Goal: Task Accomplishment & Management: Complete application form

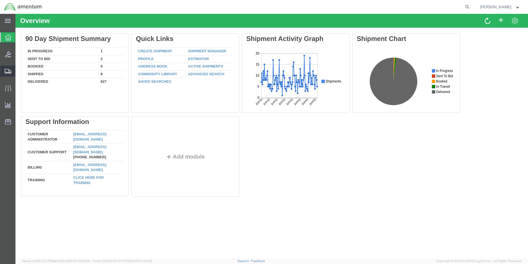
click at [0, 0] on span "Create Shipment" at bounding box center [0, 0] width 0 height 0
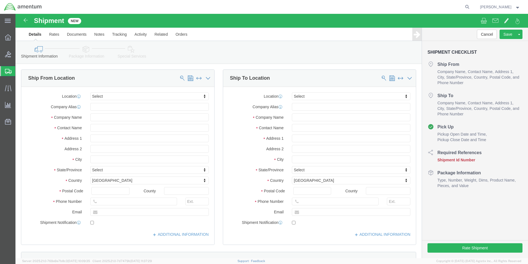
select select
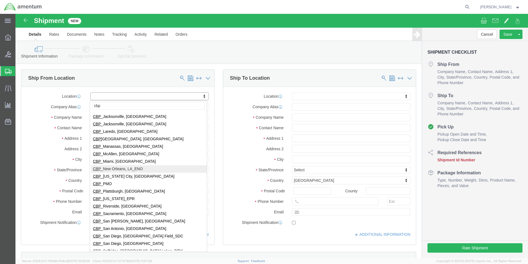
scroll to position [111, 0]
type input "cbp"
select select "49945"
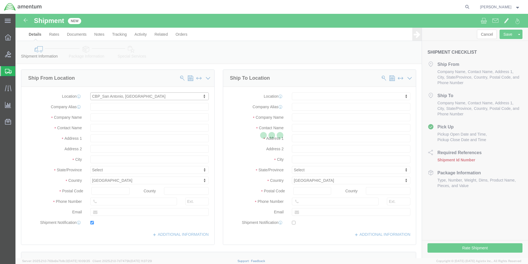
type input "[STREET_ADDRESS][PERSON_NAME]"
type input "Bldg. #2"
type input "78216"
type input "[PHONE_NUMBER]"
type input "[PERSON_NAME][EMAIL_ADDRESS][PERSON_NAME][DOMAIN_NAME]"
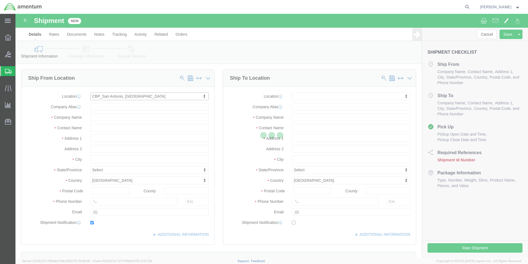
checkbox input "true"
type input "Amentum Services, Inc"
type input "[PERSON_NAME]"
type input "San Antonio"
select select "[GEOGRAPHIC_DATA]"
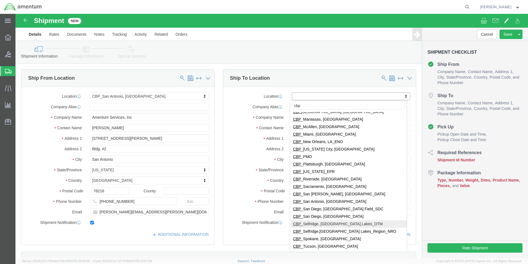
scroll to position [160, 0]
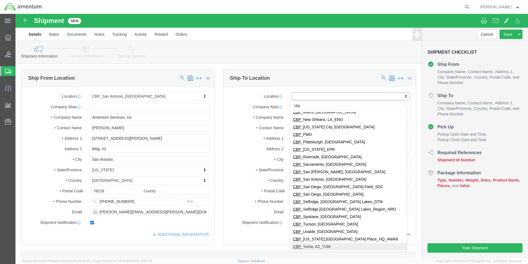
type input "cbp"
select select "49951"
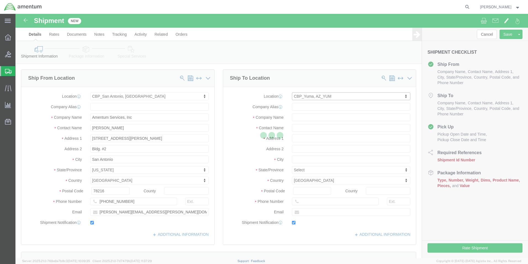
type input "[STREET_ADDRESS]"
type input "85365"
type input "[PHONE_NUMBER]"
type input "215"
type input "[PERSON_NAME][EMAIL_ADDRESS][PERSON_NAME][DOMAIN_NAME]"
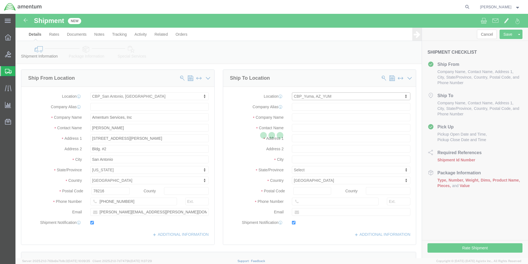
checkbox input "true"
type input "Amentum Services, Inc"
type input "[PERSON_NAME]"
type input "Yuma"
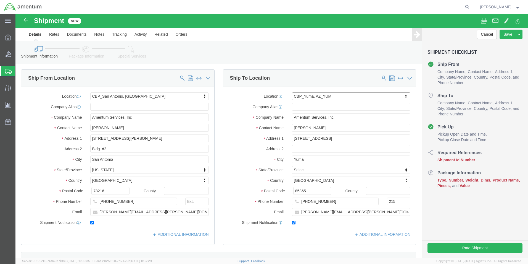
select select "AZ"
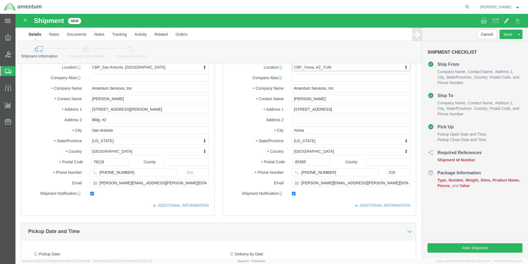
scroll to position [111, 0]
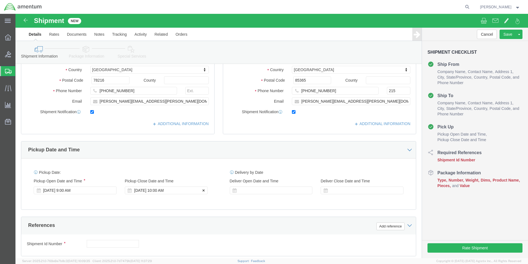
click div "[DATE] 10:00 AM"
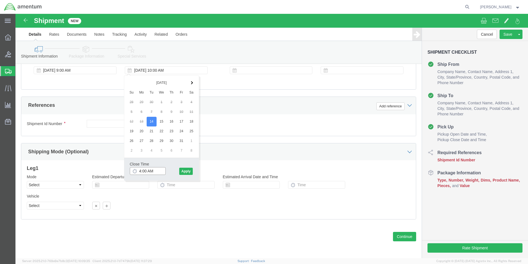
click input "4:00 AM"
type input "4:00 PM"
click button "Apply"
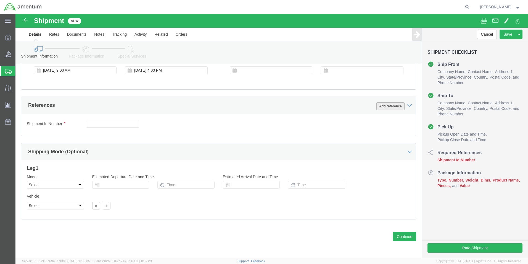
click button "Add reference"
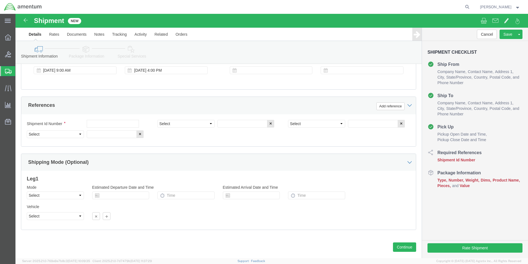
click div "Shipment Id Number"
click input "text"
type input "578-011626"
click div "Select Account Type Activity ID Airline Appointment Number ASN Batch Request # …"
click select "Select Account Type Activity ID Airline Appointment Number ASN Batch Request # …"
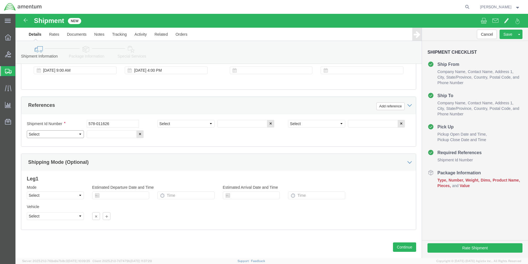
select select "CUSTREF"
click select "Select Account Type Activity ID Airline Appointment Number ASN Batch Request # …"
click input "text"
type input "578-011626"
click select "Select Air Less than Truckload Multi-Leg Ocean Freight Rail Small Parcel Truckl…"
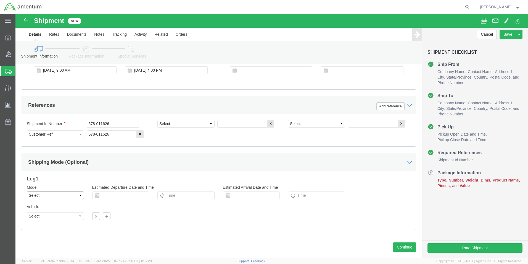
select select "SMAL"
click select "Select Air Less than Truckload Multi-Leg Ocean Freight Rail Small Parcel Truckl…"
click select "Select Account Type Activity ID Airline Appointment Number ASN Batch Request # …"
click input "text"
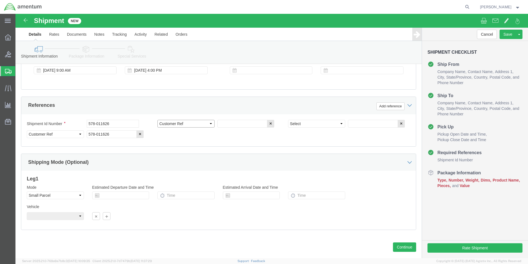
click select "Select Account Type Activity ID Airline Appointment Number ASN Batch Request # …"
select select "DEPT"
click select "Select Account Type Activity ID Airline Appointment Number ASN Batch Request # …"
click input "text"
type input "CBP"
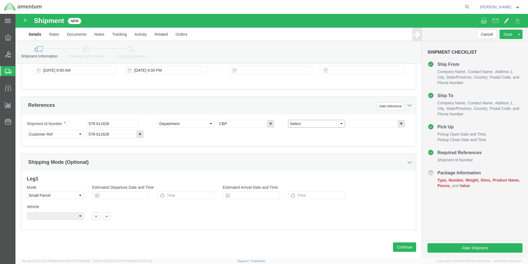
drag, startPoint x: 300, startPoint y: 109, endPoint x: 302, endPoint y: 112, distance: 3.8
click select "Select Account Type Activity ID Airline Appointment Number ASN Batch Request # …"
select select "PROJNUM"
click select "Select Account Type Activity ID Airline Appointment Number ASN Batch Request # …"
click input "text"
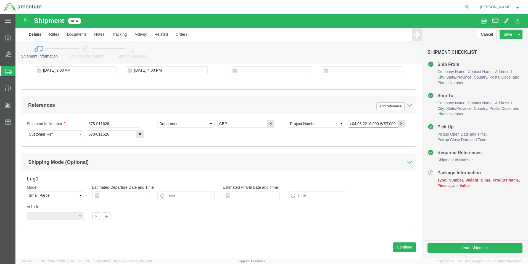
scroll to position [0, 9]
type input "6118.04.03.2219.000.WST.0000"
click button "Continue"
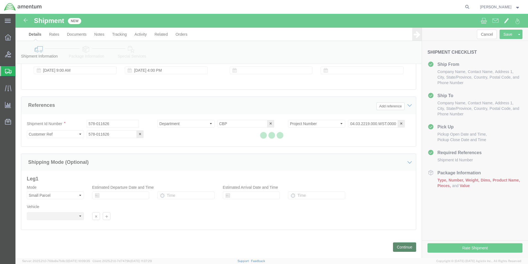
scroll to position [0, 0]
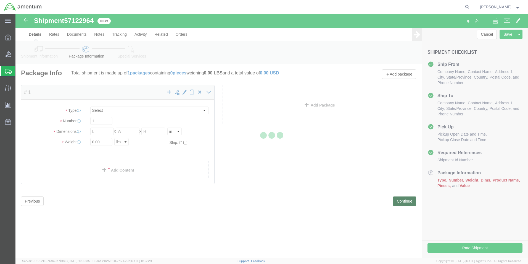
select select "YRPK"
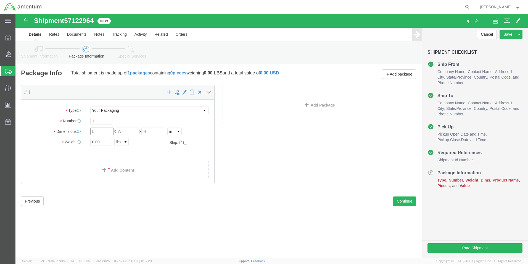
click input "text"
type input "14"
type input "7"
type input "8"
drag, startPoint x: 85, startPoint y: 129, endPoint x: 54, endPoint y: 129, distance: 31.0
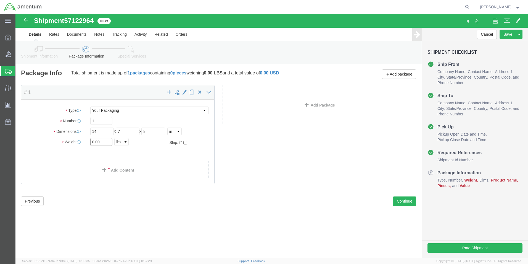
click div "Weight 0.00 Select kgs lbs Ship. t°"
type input "1.6"
drag, startPoint x: 62, startPoint y: 141, endPoint x: 63, endPoint y: 144, distance: 3.7
click ul
click link "Add Content"
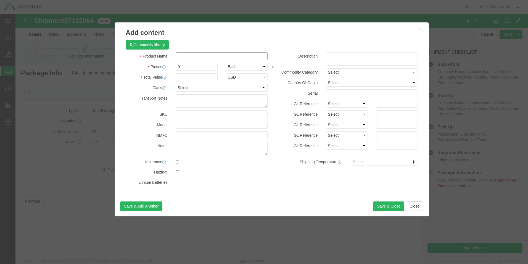
click input "text"
click input "BOLT 22129be140182l"
type input "BOLT 22129be140182l"
drag, startPoint x: 174, startPoint y: 54, endPoint x: 153, endPoint y: 54, distance: 21.0
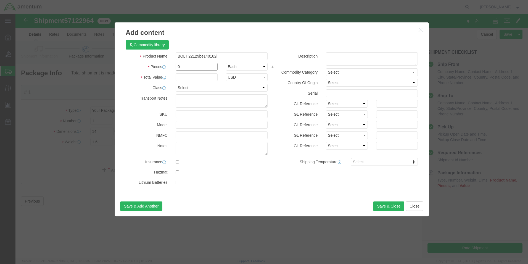
click div "Pieces 0 Select Bag Barrels 100Board Feet Bottle Box Blister Pack Carats Can Ca…"
type input "1"
click input "BOLT 22129be140182l"
click div
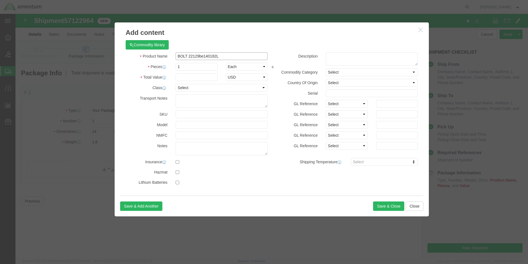
click input "BOLT 22129be140182L"
type input "BOLT 22129BE140182L"
click input "text"
type input "100.00"
click h3 "Add content"
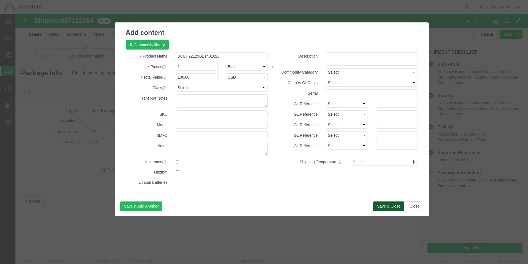
click button "Save & Close"
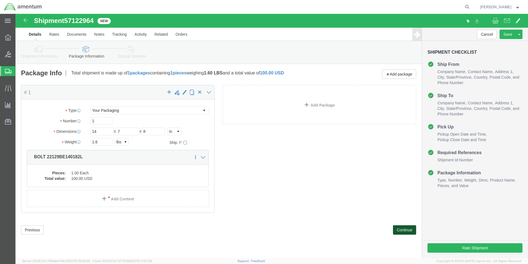
drag, startPoint x: 391, startPoint y: 216, endPoint x: 392, endPoint y: 221, distance: 5.0
click button "Continue"
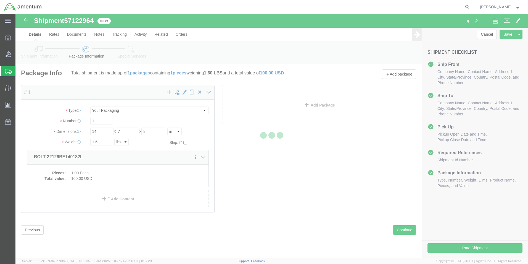
select select
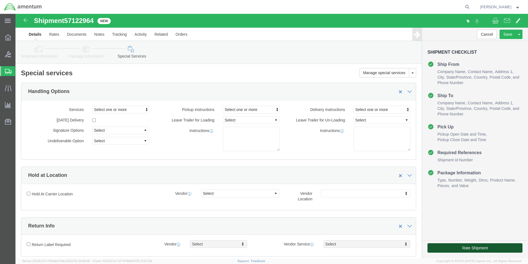
click button "Rate Shipment"
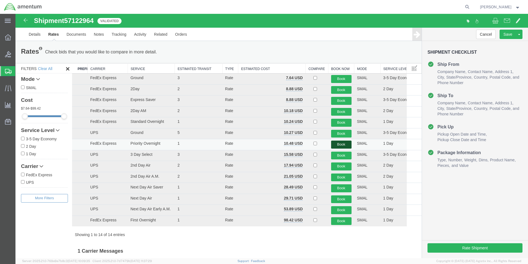
click at [337, 144] on button "Book" at bounding box center [341, 144] width 20 height 8
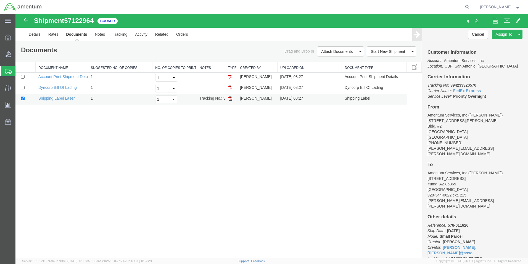
click at [231, 100] on img at bounding box center [230, 98] width 4 height 4
click at [38, 34] on link "Details" at bounding box center [35, 34] width 20 height 13
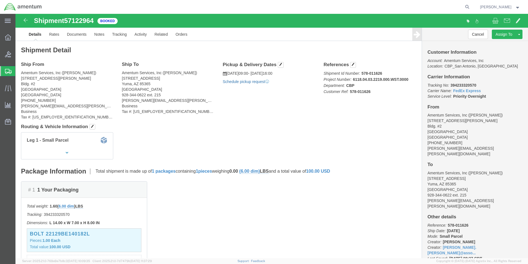
click link "Schedule pickup request"
click at [0, 0] on span "Create Shipment" at bounding box center [0, 0] width 0 height 0
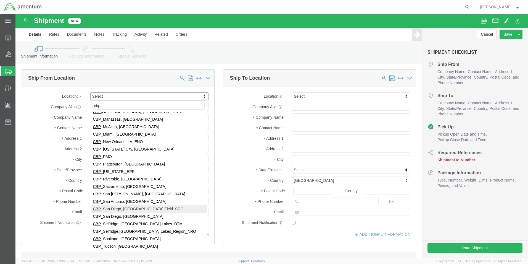
scroll to position [160, 0]
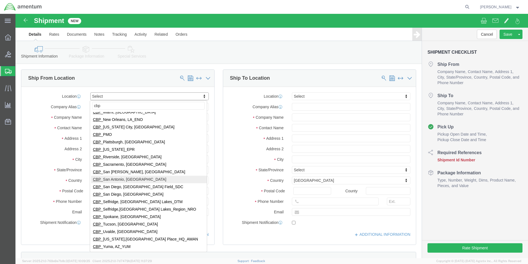
type input "cbp"
select select "49945"
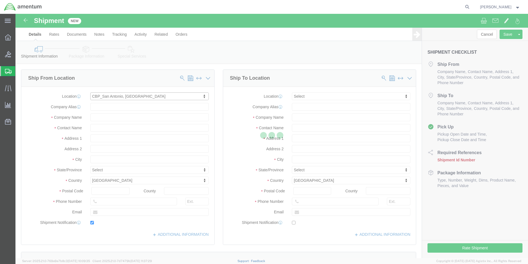
type input "[STREET_ADDRESS][PERSON_NAME]"
type input "Bldg. #2"
type input "78216"
type input "[PHONE_NUMBER]"
type input "[PERSON_NAME][EMAIL_ADDRESS][PERSON_NAME][DOMAIN_NAME]"
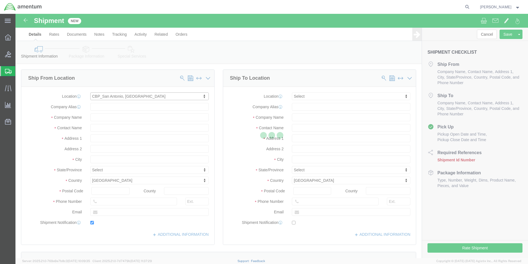
checkbox input "true"
type input "Amentum Services, Inc"
type input "[PERSON_NAME]"
type input "San Antonio"
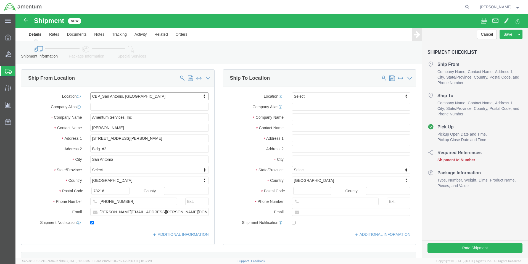
select select "[GEOGRAPHIC_DATA]"
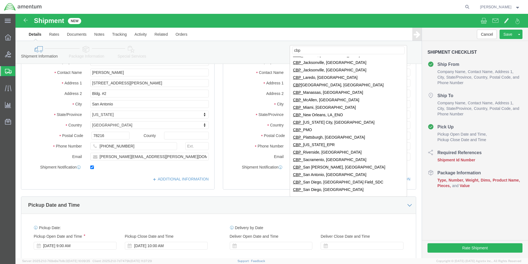
scroll to position [105, 0]
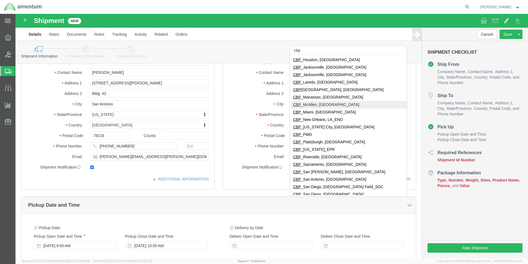
type input "cbp"
select select "49941"
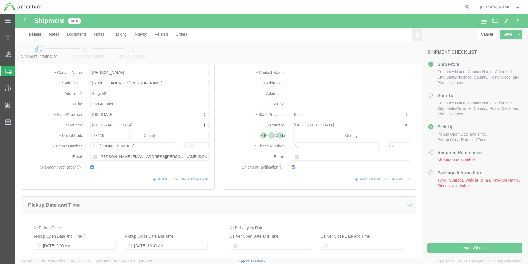
type input "[STREET_ADDRESS]"
type input "32C"
type input "78503"
type input "[PHONE_NUMBER]"
type input "[PERSON_NAME][EMAIL_ADDRESS][PERSON_NAME][DOMAIN_NAME]"
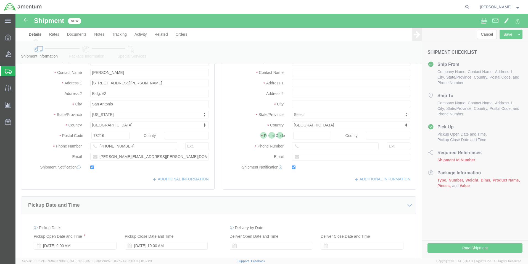
checkbox input "true"
type input "Amentum Services, Inc"
type input "[PERSON_NAME]"
type input "McAllen"
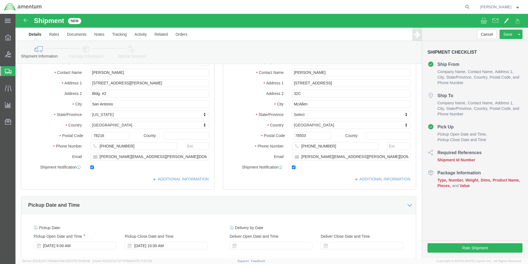
select select "[GEOGRAPHIC_DATA]"
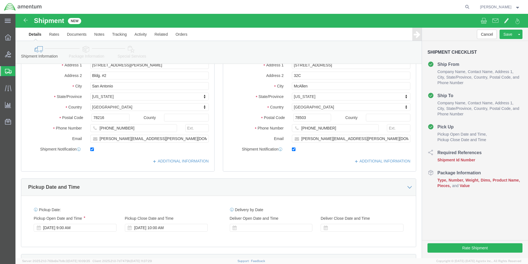
scroll to position [83, 0]
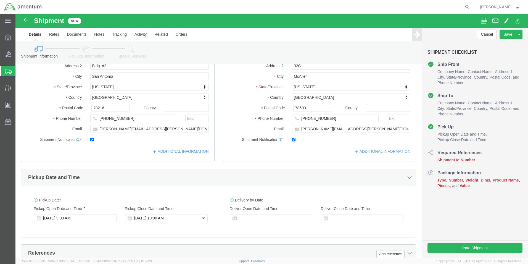
click div "[DATE] 10:00 AM"
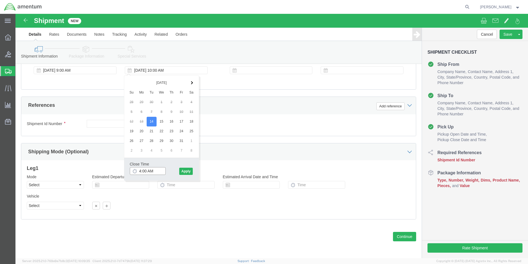
click input "4:00 AM"
type input "4:00 PM"
click button "Apply"
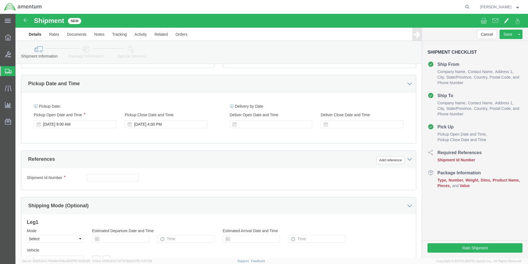
scroll to position [175, 0]
click button "Add reference"
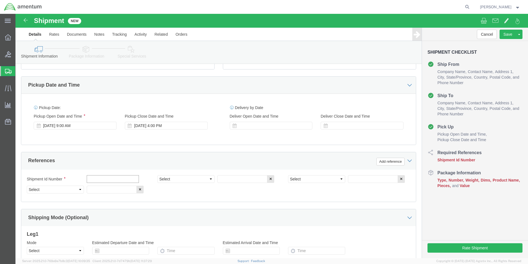
click input "text"
type input "511-011567"
click select "Select Account Type Activity ID Airline Appointment Number ASN Batch Request # …"
select select "DEPT"
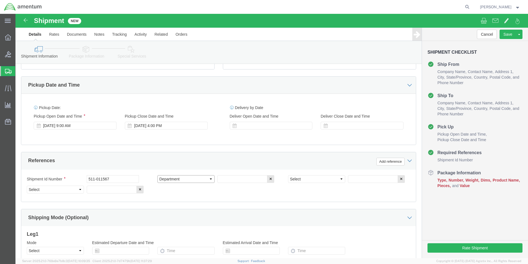
click select "Select Account Type Activity ID Airline Appointment Number ASN Batch Request # …"
click input "text"
type input "CBP"
click select "Select Account Type Activity ID Airline Appointment Number ASN Batch Request # …"
select select "PROJNUM"
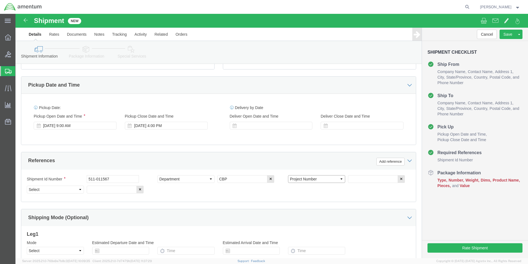
click select "Select Account Type Activity ID Airline Appointment Number ASN Batch Request # …"
click input "text"
type input "6118.04.03.2219.000.WST.0000"
click select "Select Account Type Activity ID Airline Appointment Number ASN Batch Request # …"
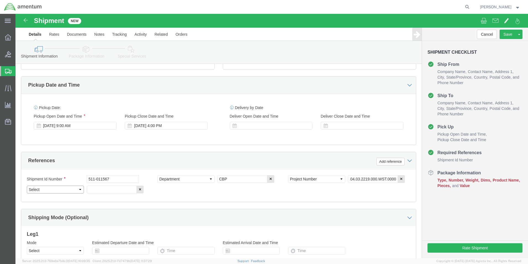
scroll to position [0, 0]
select select "CUSTREF"
click select "Select Account Type Activity ID Airline Appointment Number ASN Batch Request # …"
click input "text"
type input "511-011567"
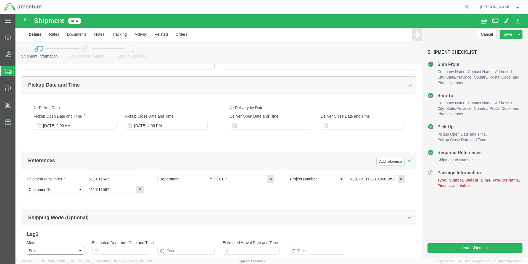
click select "Select Air Less than Truckload Multi-Leg Ocean Freight Rail Small Parcel Truckl…"
select select "SMAL"
click select "Select Air Less than Truckload Multi-Leg Ocean Freight Rail Small Parcel Truckl…"
click div
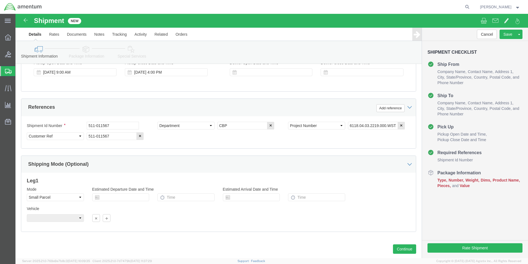
scroll to position [231, 0]
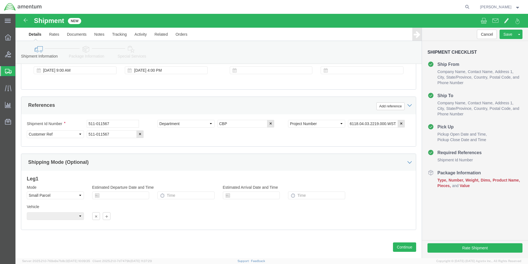
click div
click div "Previous Continue"
click button "Continue"
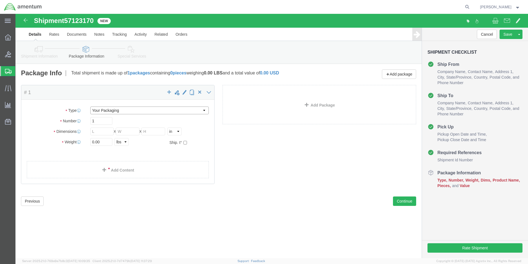
click select "Select Bale(s) Basket(s) Bolt(s) Bottle(s) Buckets Bulk Bundle(s) Can(s) Cardbo…"
select select "MBX"
click select "Select Bale(s) Basket(s) Bolt(s) Bottle(s) Buckets Bulk Bundle(s) Can(s) Cardbo…"
type input "13.00"
type input "11.50"
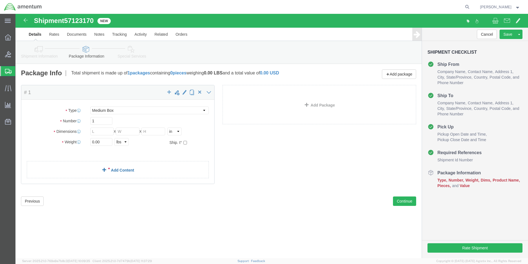
type input "2.50"
click link "Add Content"
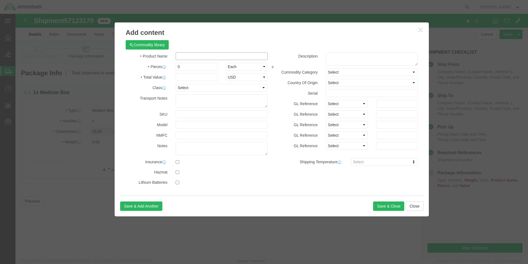
click input "text"
type input "SPRING WASHER 350a27-1131-20"
drag, startPoint x: 179, startPoint y: 50, endPoint x: 150, endPoint y: 53, distance: 29.2
click div "Pieces 0 Select Bag Barrels 100Board Feet Bottle Box Blister Pack Carats Can Ca…"
type input "1"
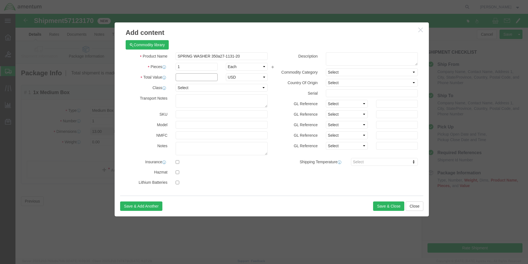
click input "text"
type input "100.00"
click button "Save & Close"
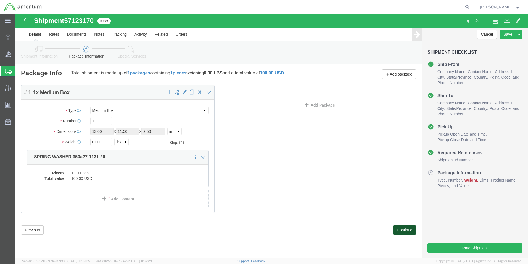
click button "Continue"
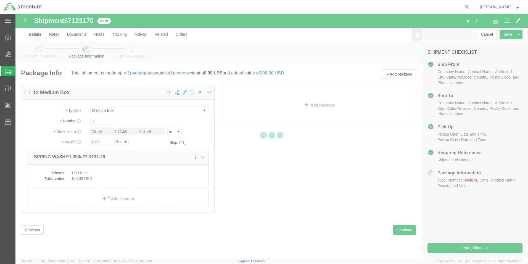
select select
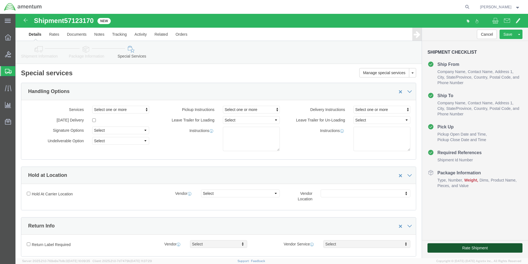
click button "Rate Shipment"
click link "Package Information"
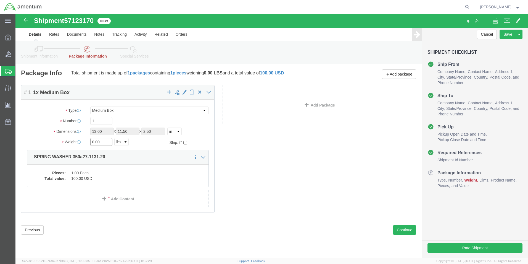
drag, startPoint x: 90, startPoint y: 130, endPoint x: 64, endPoint y: 130, distance: 25.7
click div "Weight 0.00 Select kgs lbs Ship. t°"
type input "1.8"
click div "Please fix the following errors Ship From Location Location [GEOGRAPHIC_DATA], …"
click button "Continue"
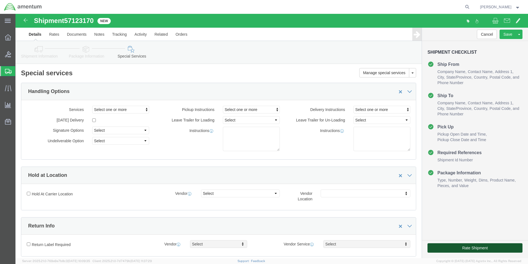
click button "Rate Shipment"
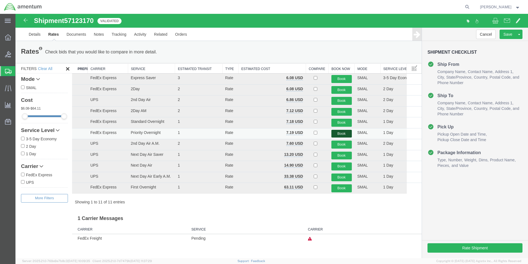
click at [339, 134] on button "Book" at bounding box center [342, 134] width 20 height 8
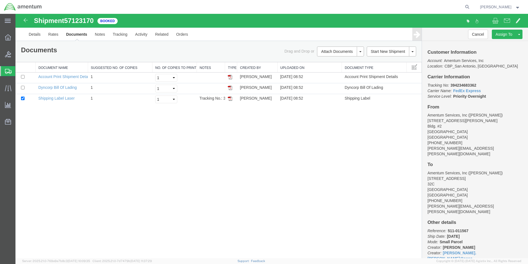
drag, startPoint x: 232, startPoint y: 99, endPoint x: 265, endPoint y: 124, distance: 41.7
click at [232, 99] on img at bounding box center [230, 98] width 4 height 4
drag, startPoint x: 39, startPoint y: 31, endPoint x: 46, endPoint y: 34, distance: 7.1
click at [39, 31] on link "Details" at bounding box center [35, 34] width 20 height 13
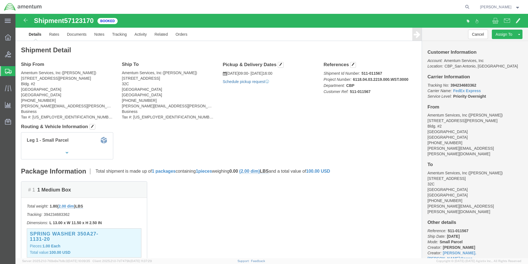
click link "Schedule pickup request"
